Goal: Task Accomplishment & Management: Use online tool/utility

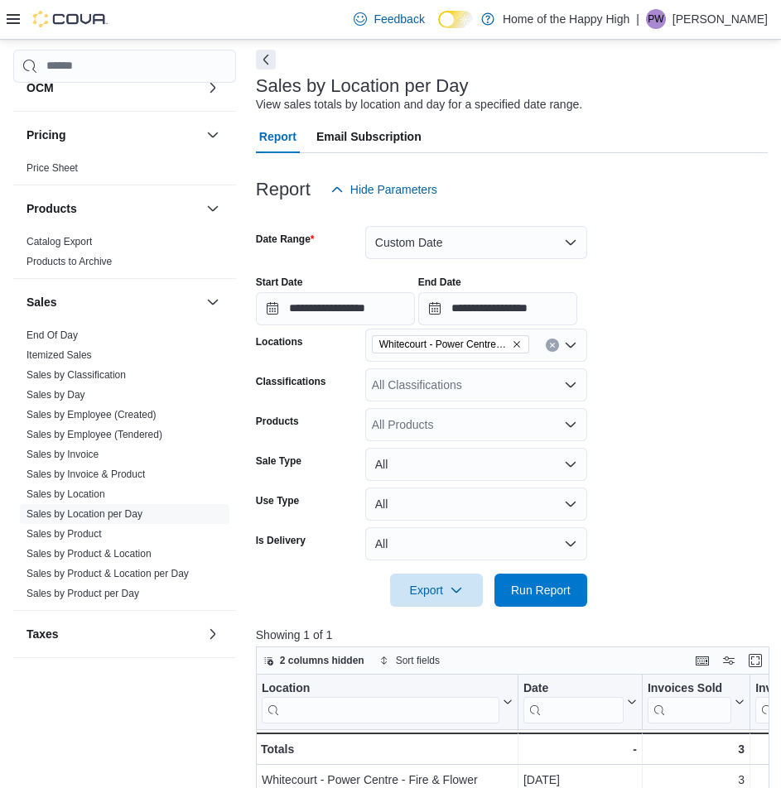
scroll to position [166, 0]
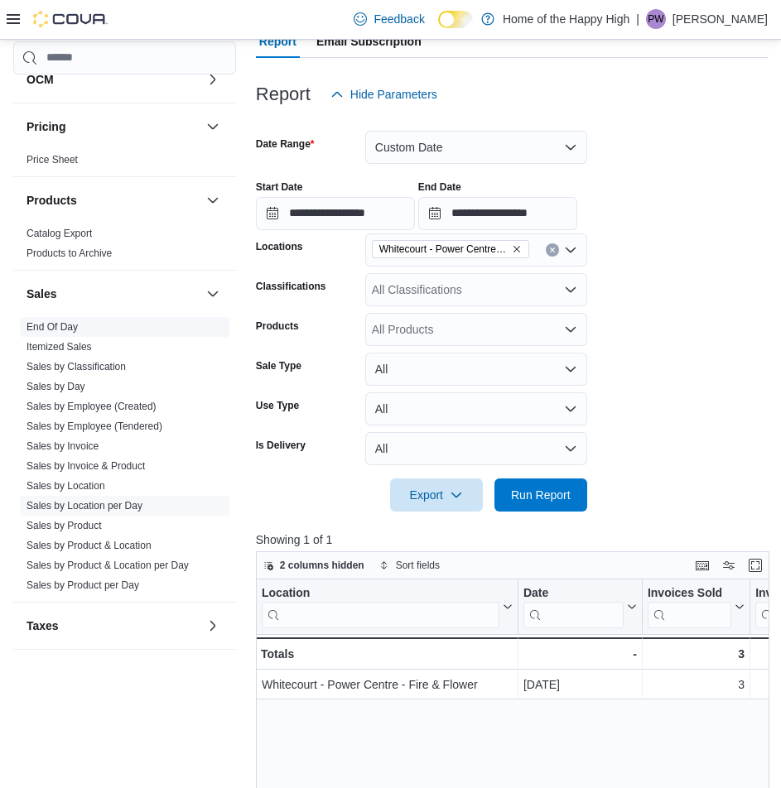
click at [65, 330] on link "End Of Day" at bounding box center [52, 327] width 51 height 12
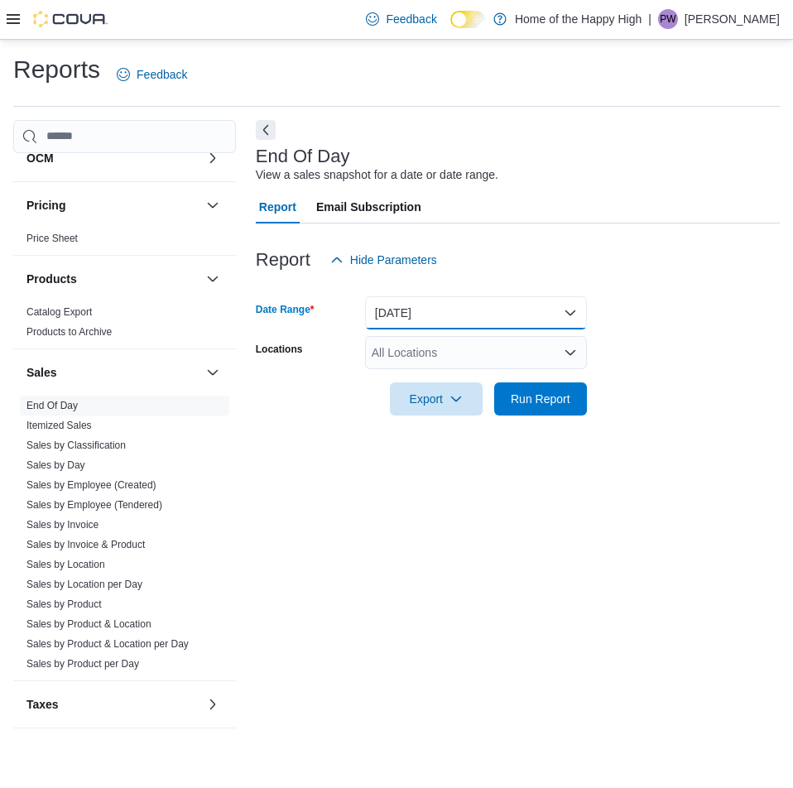
click at [552, 321] on button "[DATE]" at bounding box center [476, 312] width 222 height 33
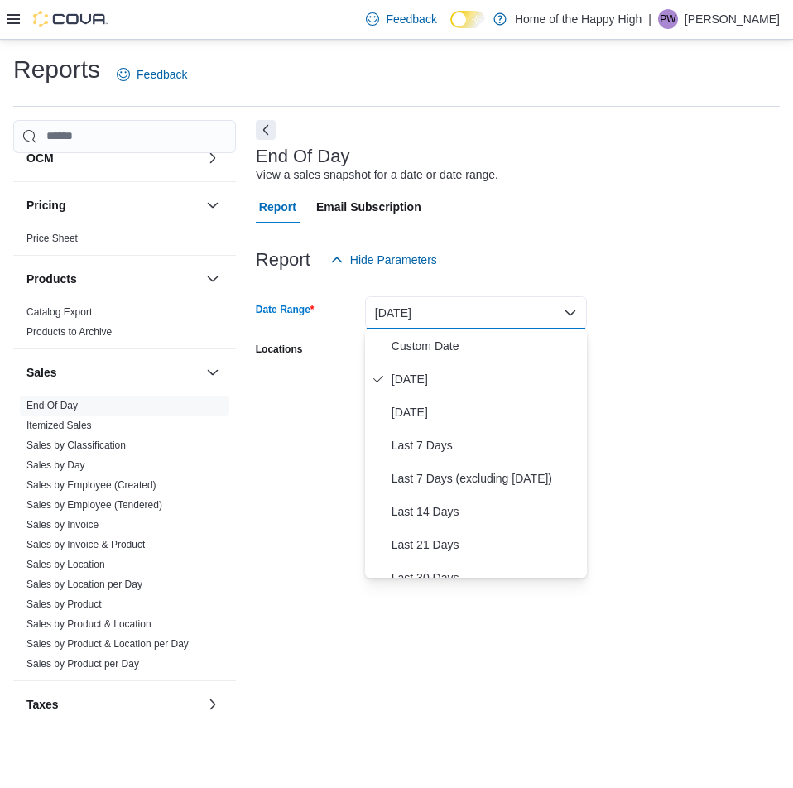
click at [552, 321] on button "[DATE]" at bounding box center [476, 312] width 222 height 33
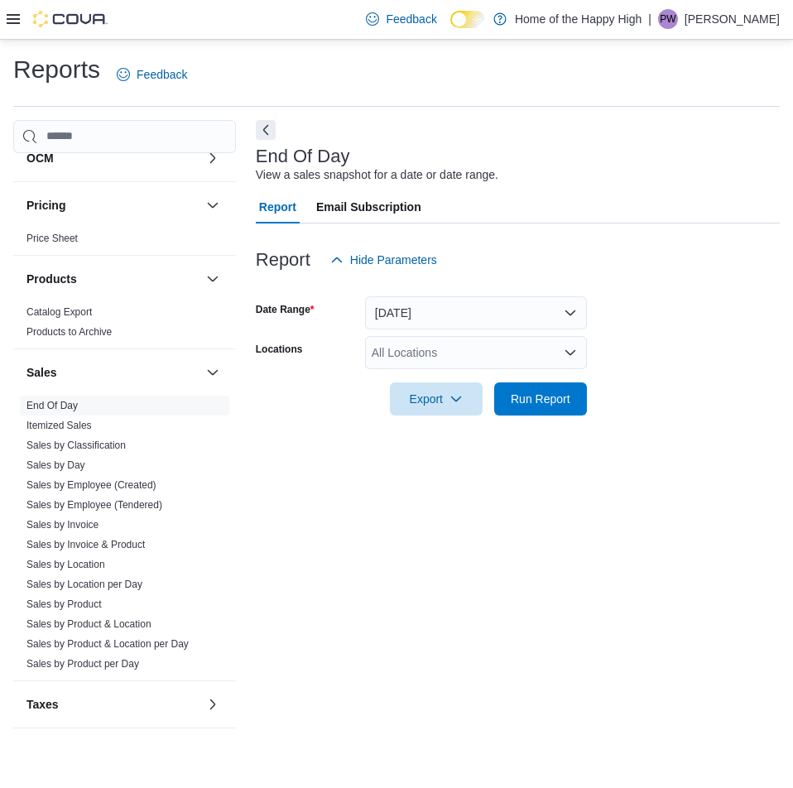
click at [545, 354] on div "All Locations" at bounding box center [476, 352] width 222 height 33
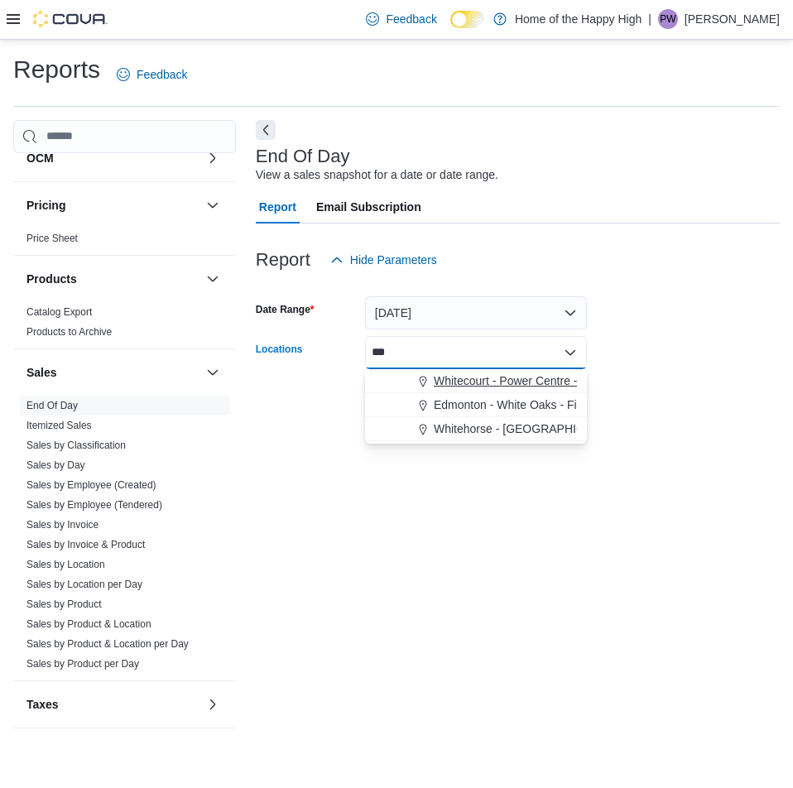
type input "***"
click at [530, 377] on span "Whitecourt - Power Centre - Fire & Flower" at bounding box center [542, 381] width 216 height 17
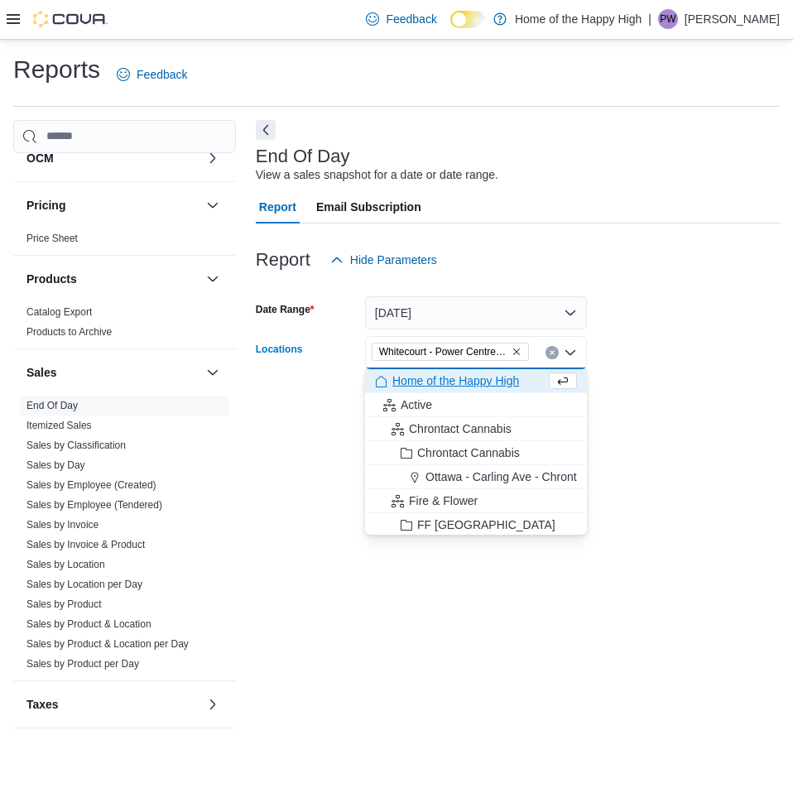
click at [662, 393] on form "Date Range [DATE] Locations [GEOGRAPHIC_DATA] - Power Centre - Fire & Flower Co…" at bounding box center [518, 346] width 524 height 139
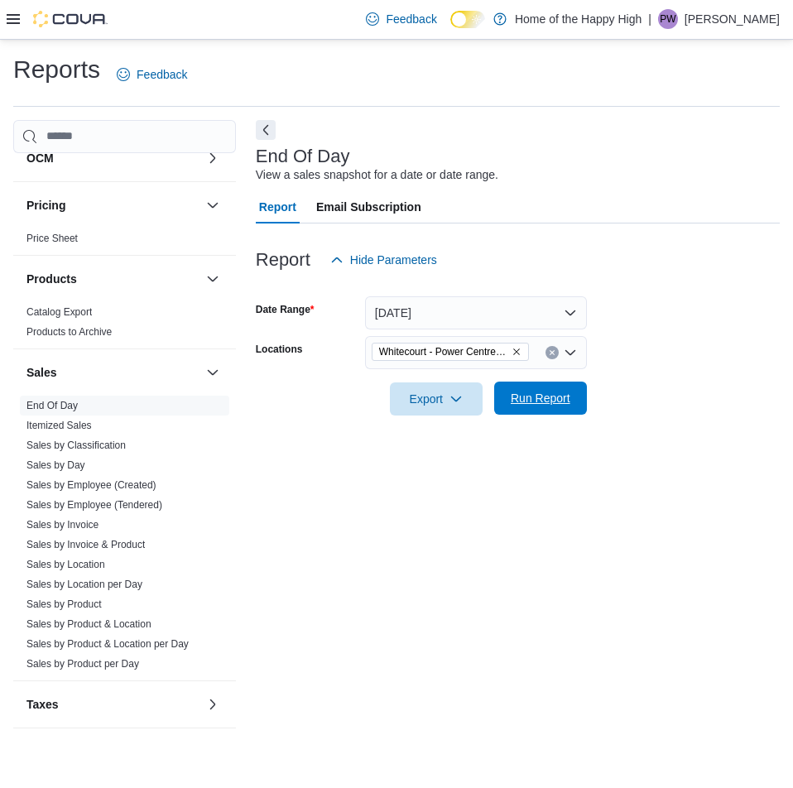
click at [565, 398] on span "Run Report" at bounding box center [541, 398] width 60 height 17
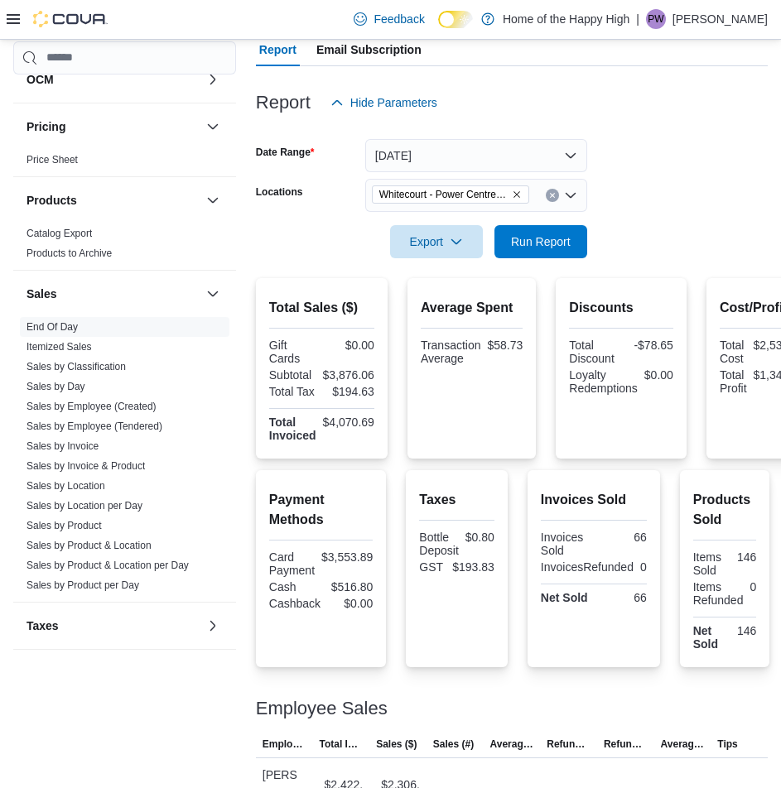
scroll to position [157, 0]
click at [425, 252] on span "Export" at bounding box center [436, 241] width 73 height 33
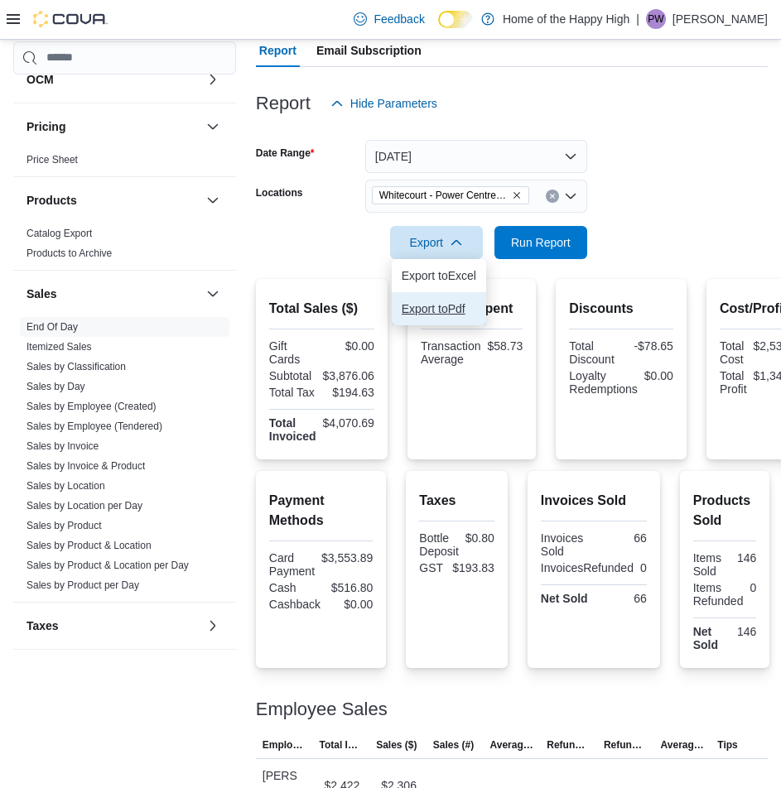
click at [470, 299] on button "Export to Pdf" at bounding box center [439, 308] width 94 height 33
